Goal: Task Accomplishment & Management: Use online tool/utility

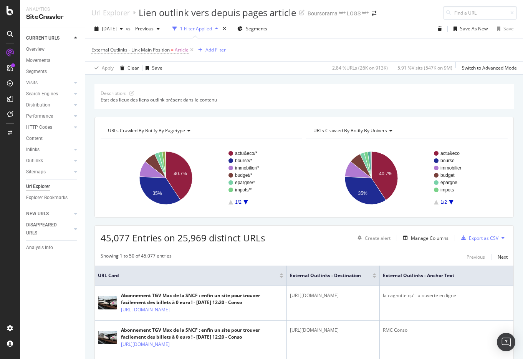
click at [10, 68] on icon at bounding box center [10, 68] width 6 height 6
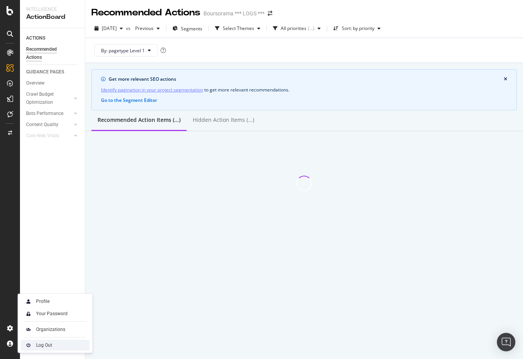
click at [38, 344] on div "Log Out" at bounding box center [44, 345] width 16 height 6
